Goal: Check status: Check status

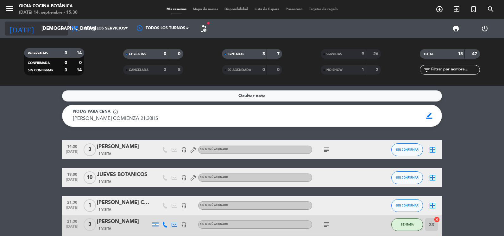
click at [46, 25] on input "[DEMOGRAPHIC_DATA][DATE]" at bounding box center [68, 29] width 61 height 12
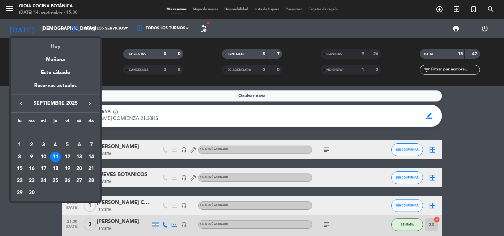
click at [56, 44] on div "Hoy" at bounding box center [55, 44] width 89 height 13
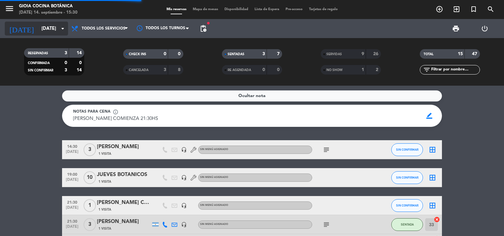
click at [41, 29] on input "[DATE]" at bounding box center [68, 29] width 61 height 12
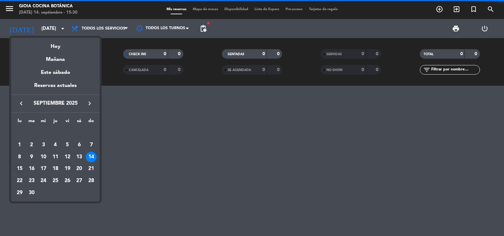
click at [22, 167] on div "15" at bounding box center [19, 168] width 11 height 11
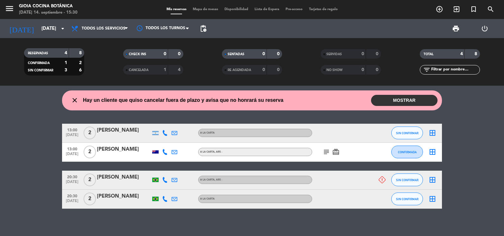
click at [405, 102] on button "MOSTRAR" at bounding box center [404, 100] width 67 height 11
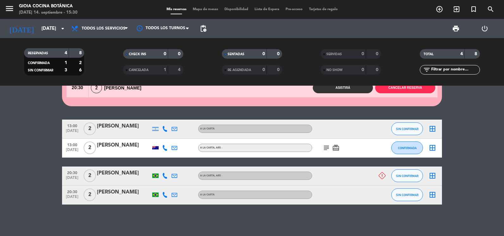
scroll to position [35, 0]
click at [55, 29] on input "[DATE]" at bounding box center [68, 29] width 61 height 12
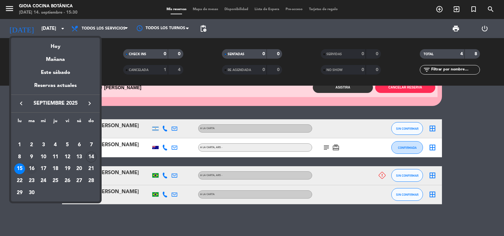
click at [30, 168] on div "16" at bounding box center [31, 168] width 11 height 11
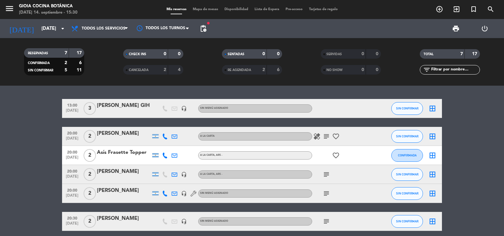
scroll to position [32, 0]
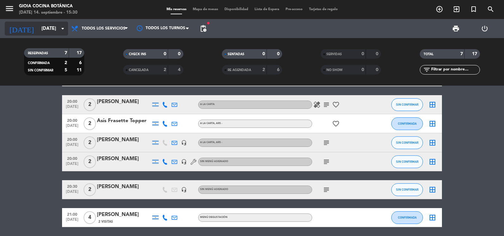
click at [47, 31] on input "[DATE]" at bounding box center [68, 29] width 61 height 12
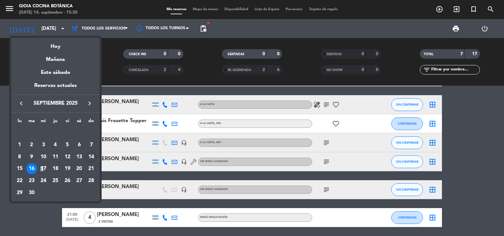
click at [43, 164] on div "17" at bounding box center [43, 168] width 11 height 11
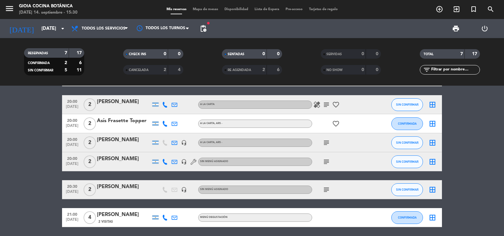
type input "[DATE]"
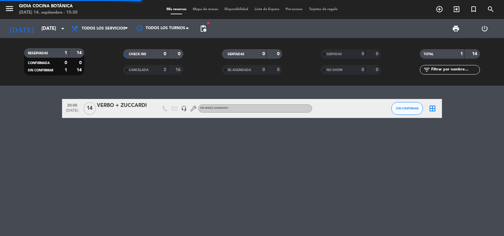
scroll to position [0, 0]
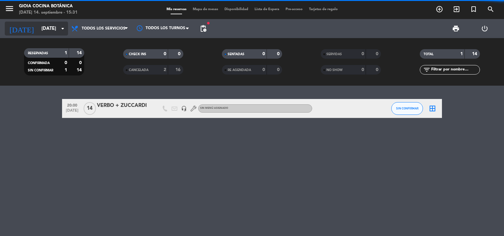
click at [55, 25] on input "[DATE]" at bounding box center [68, 29] width 61 height 12
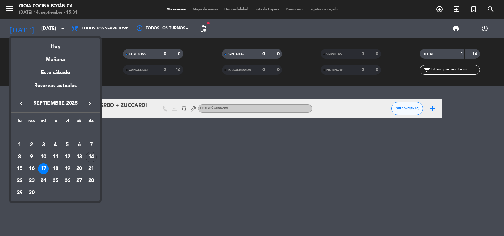
click at [56, 35] on div "semana que viene esta semana semana previa misma semana del año anterior [DATE]…" at bounding box center [55, 118] width 89 height 167
click at [169, 206] on div at bounding box center [252, 118] width 504 height 236
